Goal: Task Accomplishment & Management: Manage account settings

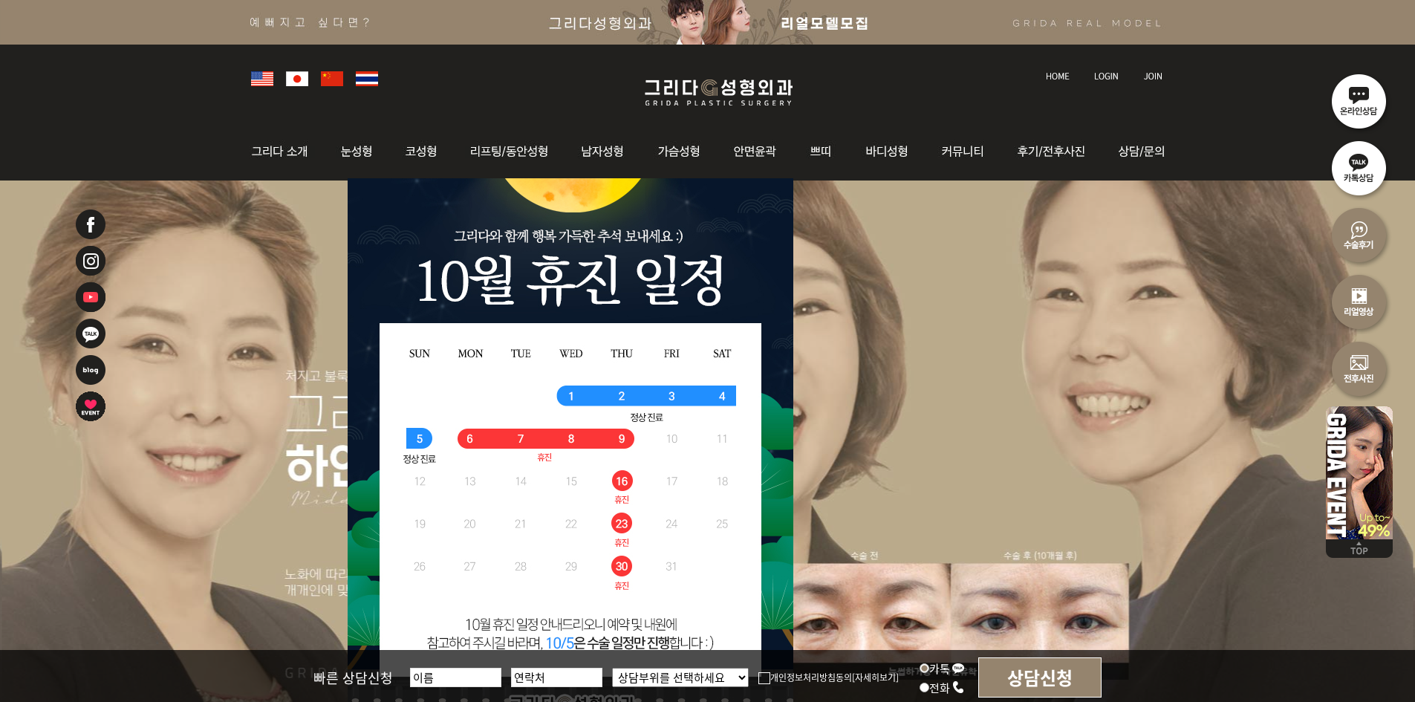
click at [1107, 68] on link at bounding box center [1108, 62] width 42 height 21
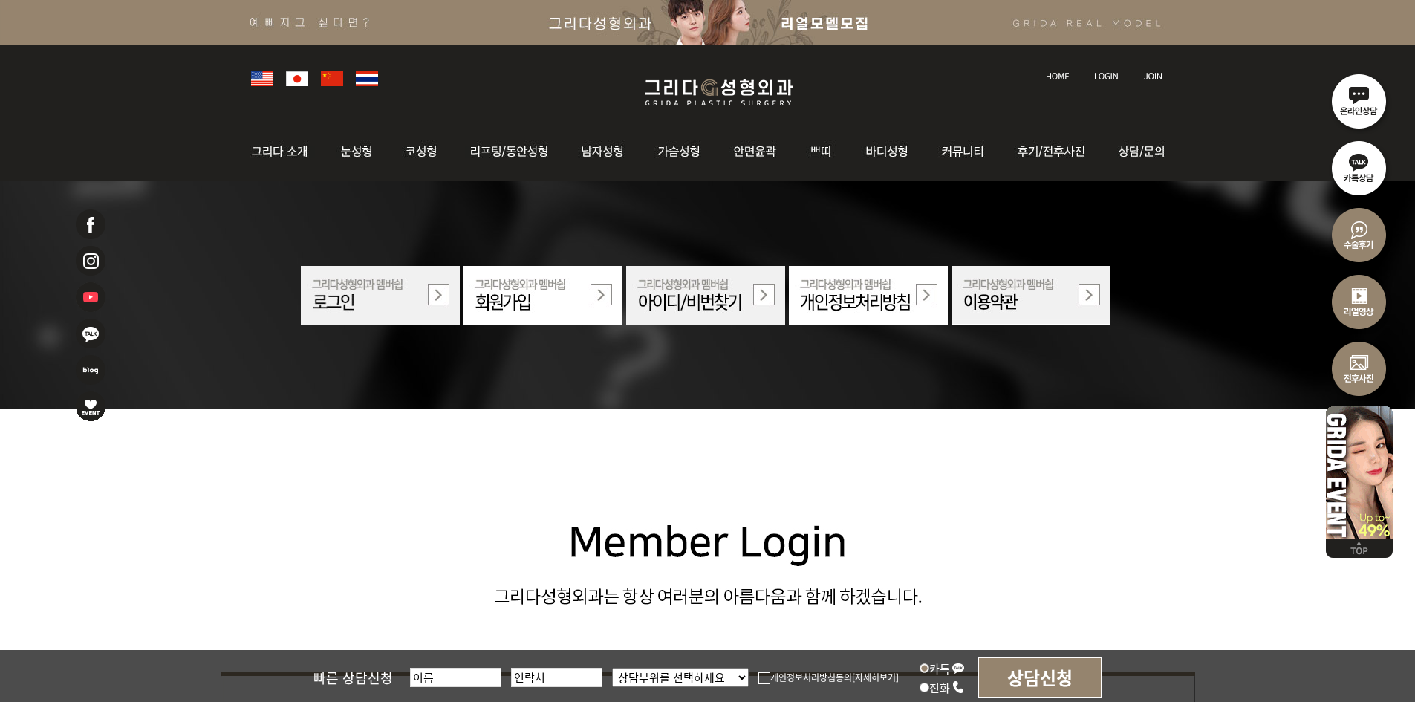
scroll to position [371, 0]
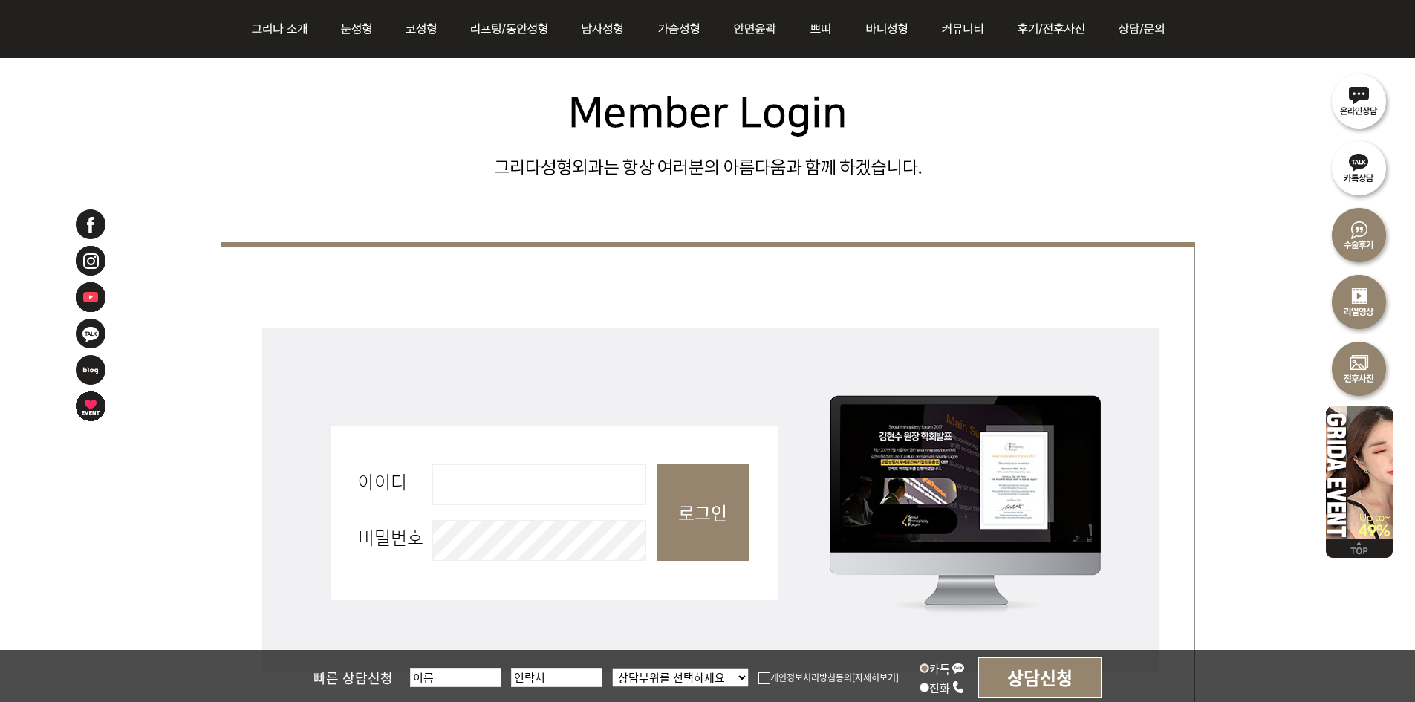
click at [550, 487] on input "아이디 필수" at bounding box center [539, 484] width 214 height 41
type input "admin"
click at [758, 503] on fieldset "회원로그인 아이디 필수 admin 비밀번호 필수 로그인" at bounding box center [708, 520] width 975 height 394
click at [731, 503] on input "로그인" at bounding box center [703, 512] width 93 height 97
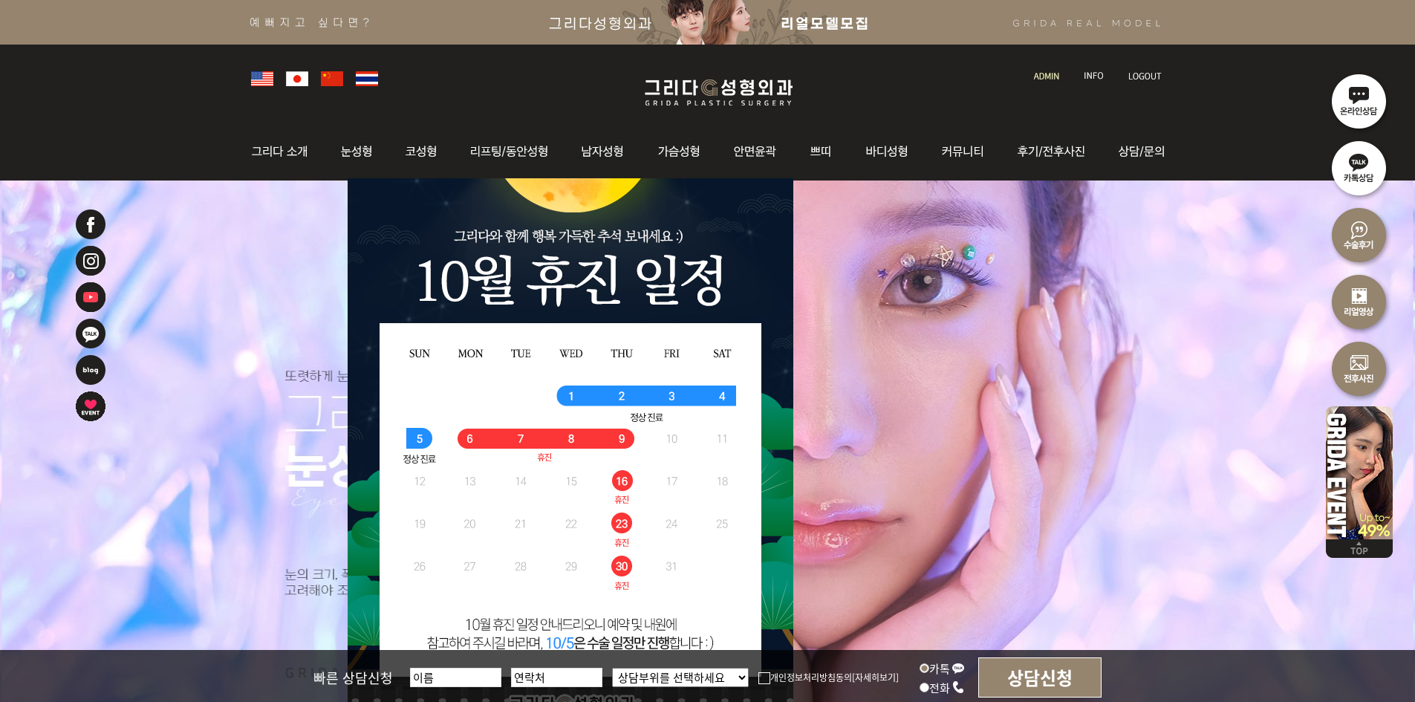
click at [1038, 74] on img at bounding box center [1046, 76] width 25 height 8
